Goal: Information Seeking & Learning: Learn about a topic

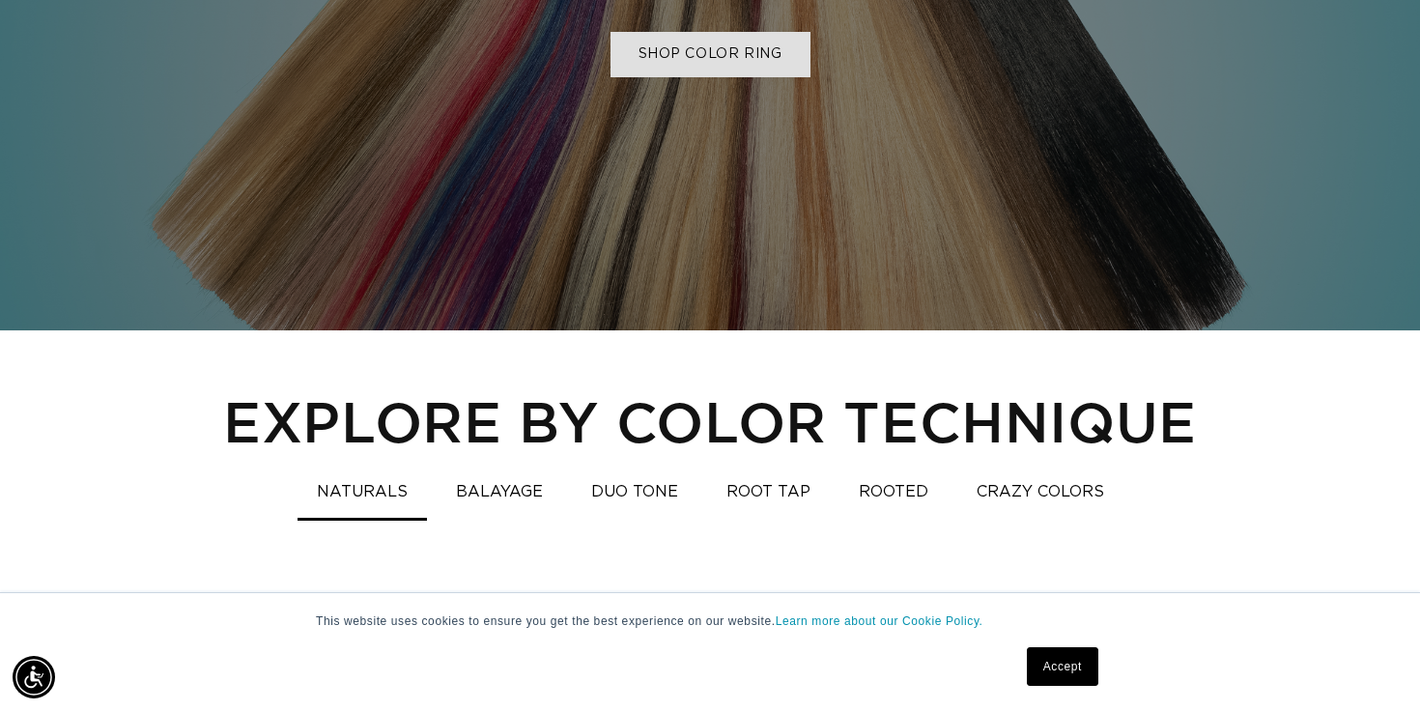
click at [689, 57] on link "SHOP COLOR RING" at bounding box center [710, 54] width 200 height 45
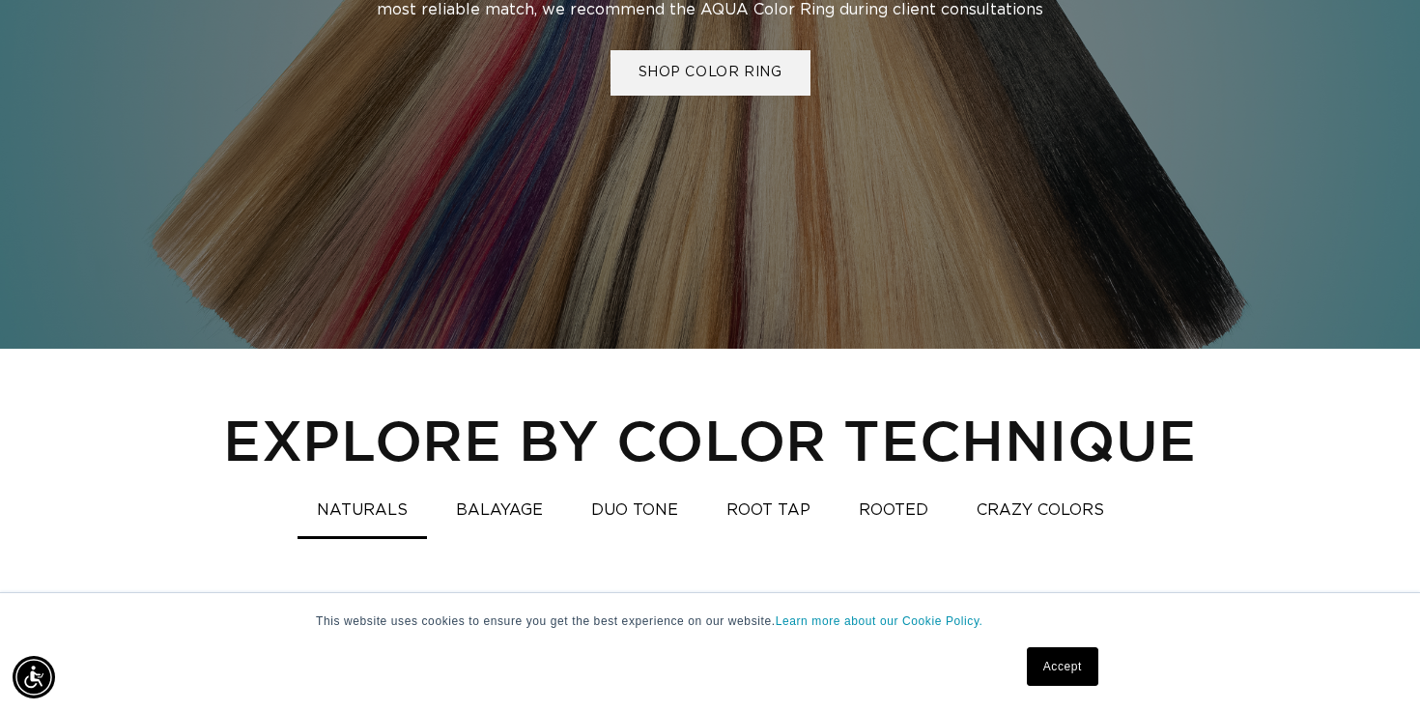
click at [508, 520] on button "BALAYAGE" at bounding box center [500, 511] width 126 height 38
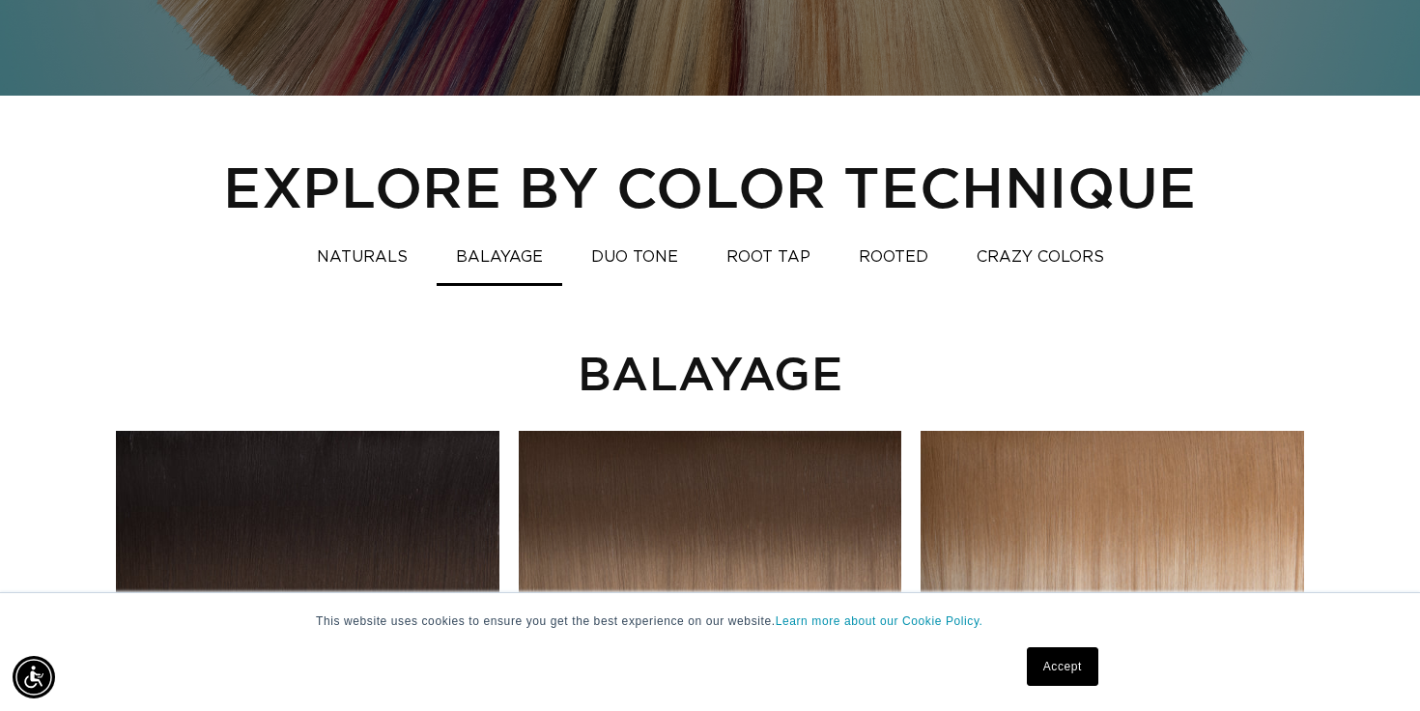
scroll to position [1373, 0]
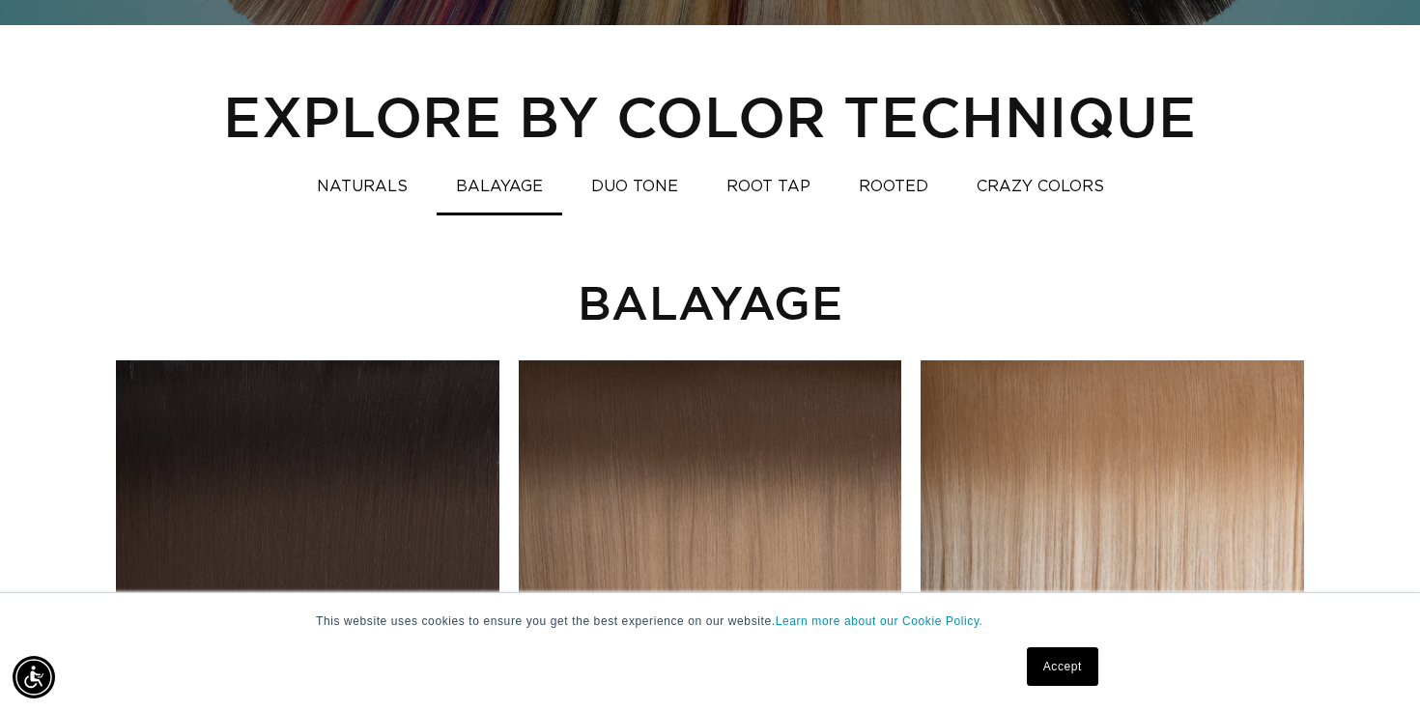
click at [640, 201] on button "DUO TONE" at bounding box center [635, 187] width 126 height 38
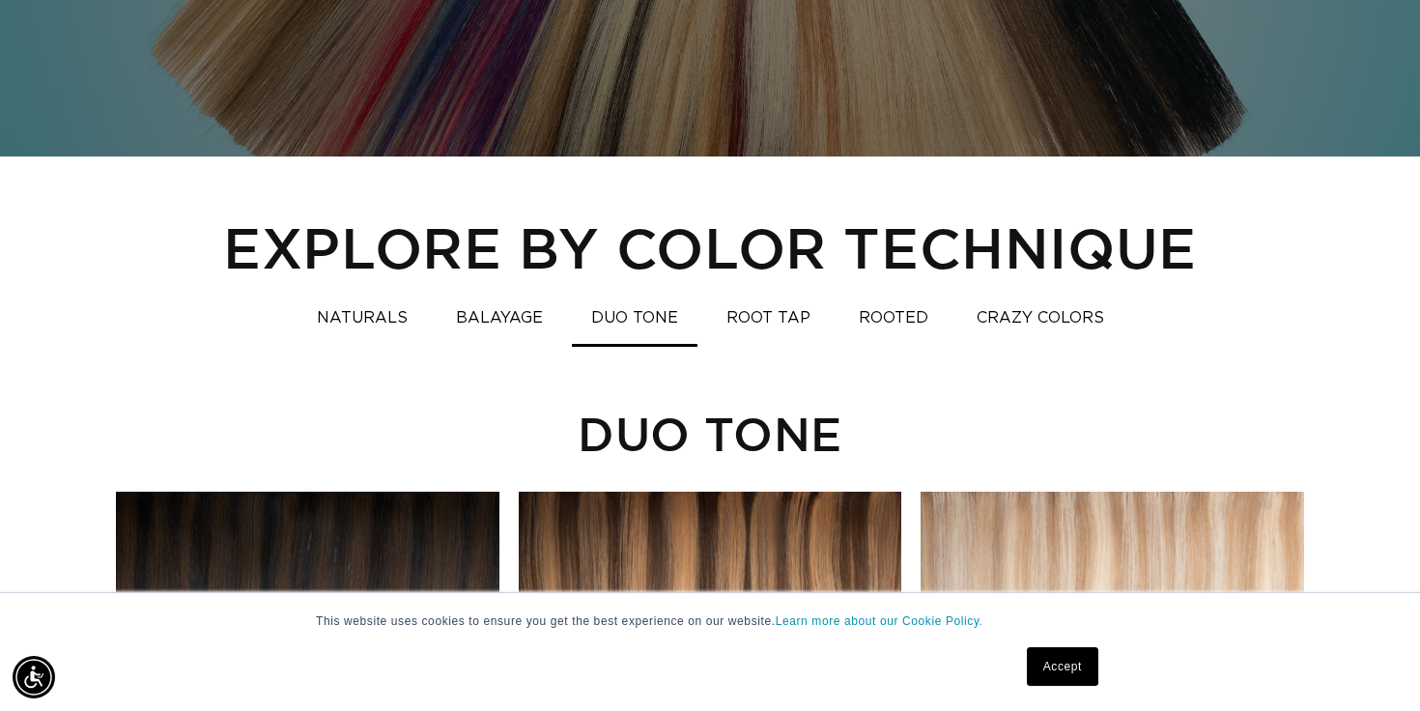
scroll to position [0, 1283]
click at [765, 313] on button "ROOT TAP" at bounding box center [768, 318] width 123 height 38
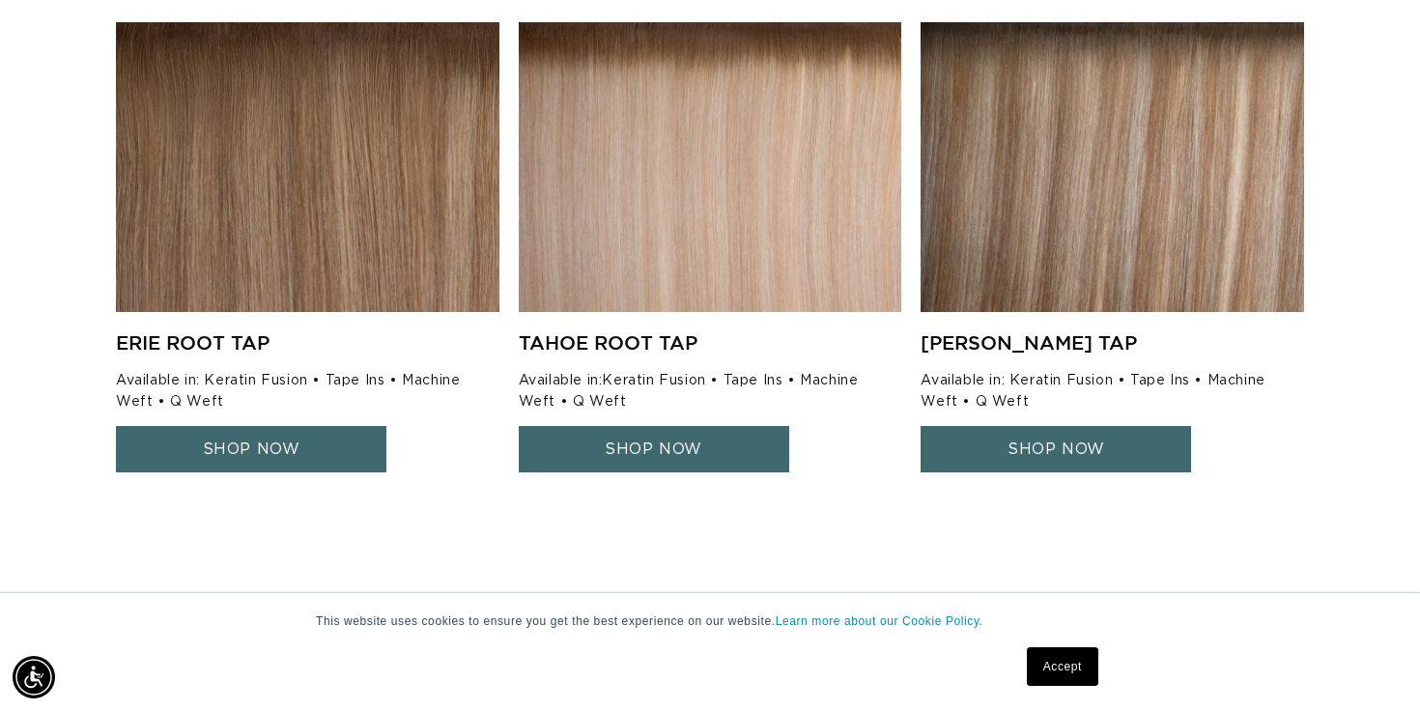
scroll to position [0, 0]
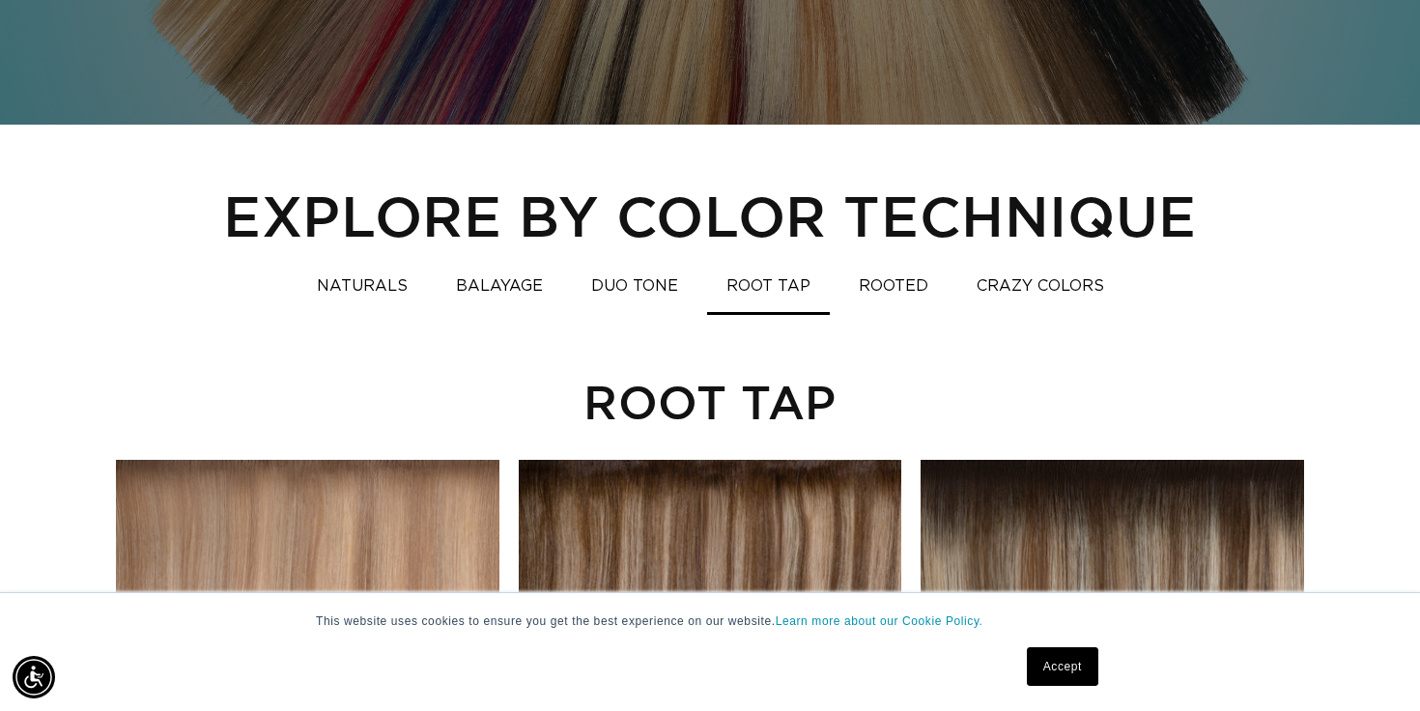
click at [341, 283] on button "NATURALS" at bounding box center [361, 287] width 129 height 38
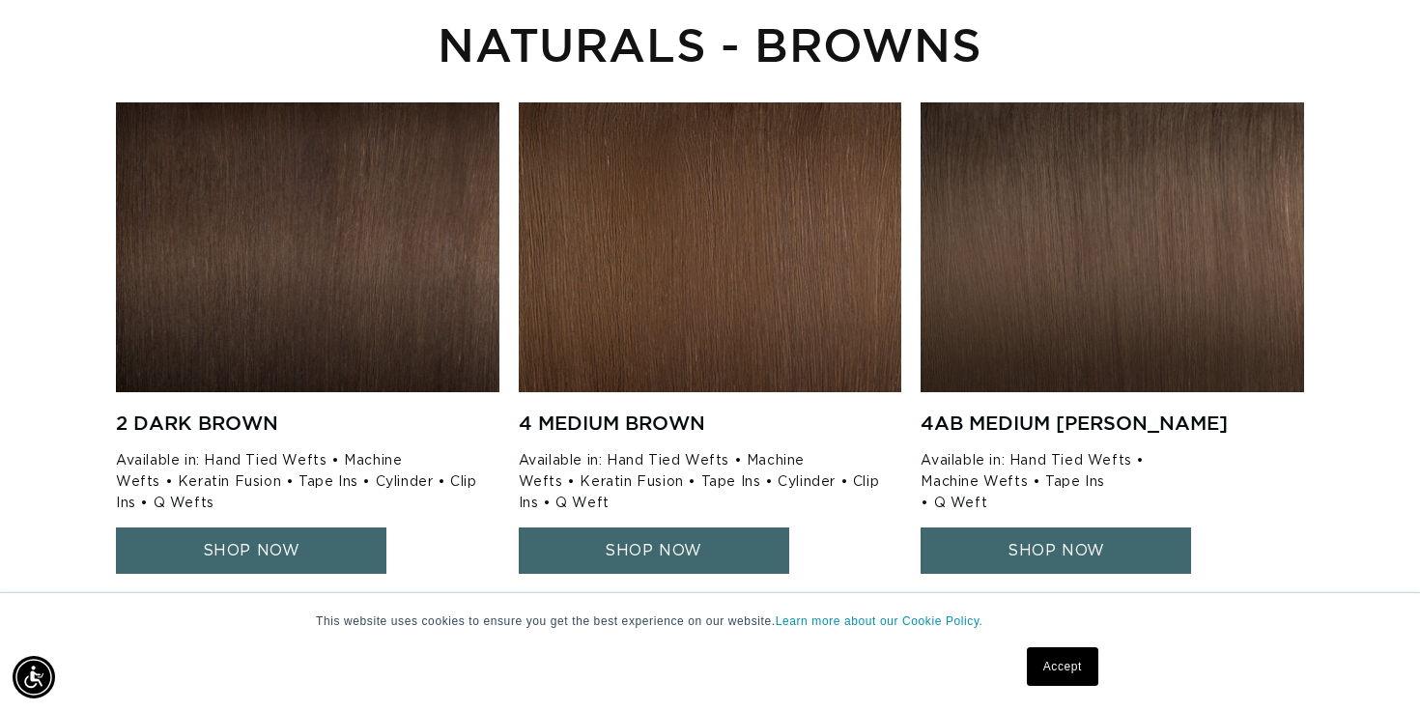
scroll to position [0, 1283]
